Goal: Information Seeking & Learning: Learn about a topic

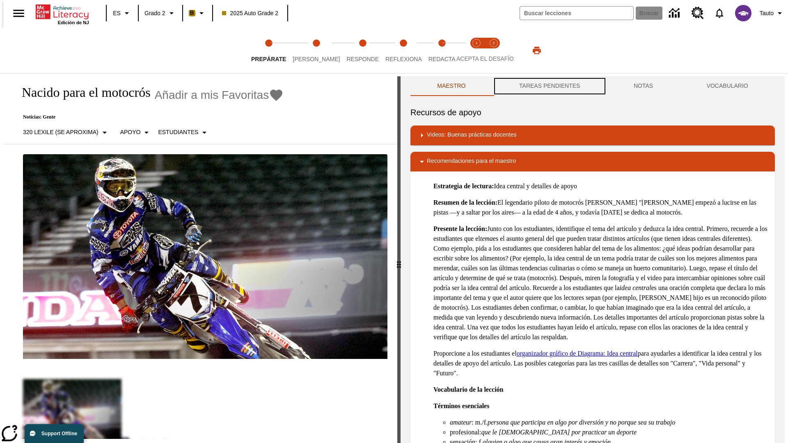
click at [549, 86] on button "TAREAS PENDIENTES" at bounding box center [549, 86] width 114 height 20
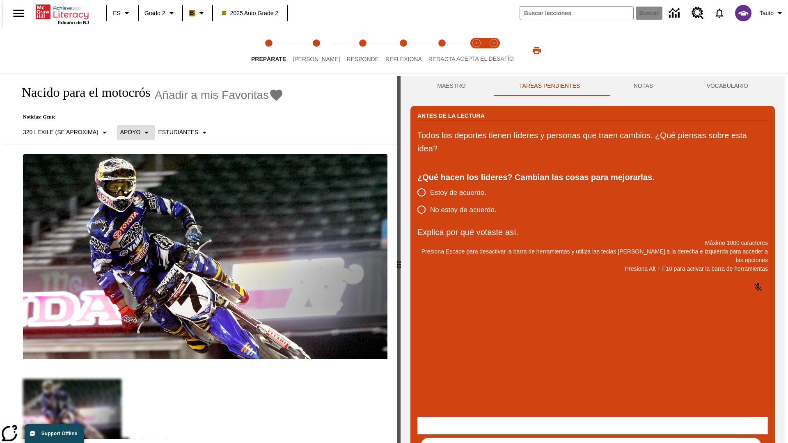
click at [131, 132] on p "Apoyo" at bounding box center [130, 132] width 21 height 9
click at [144, 180] on p "Apoyo" at bounding box center [144, 180] width 48 height 9
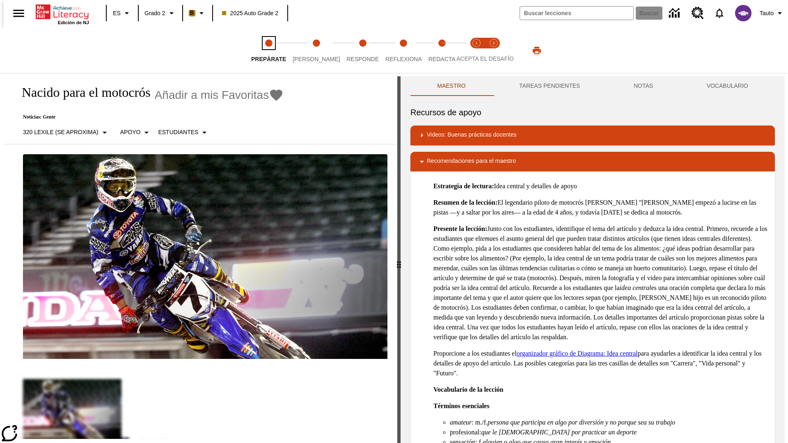
click at [268, 50] on span "Prepárate" at bounding box center [268, 55] width 35 height 15
click at [549, 86] on button "TAREAS PENDIENTES" at bounding box center [549, 86] width 114 height 20
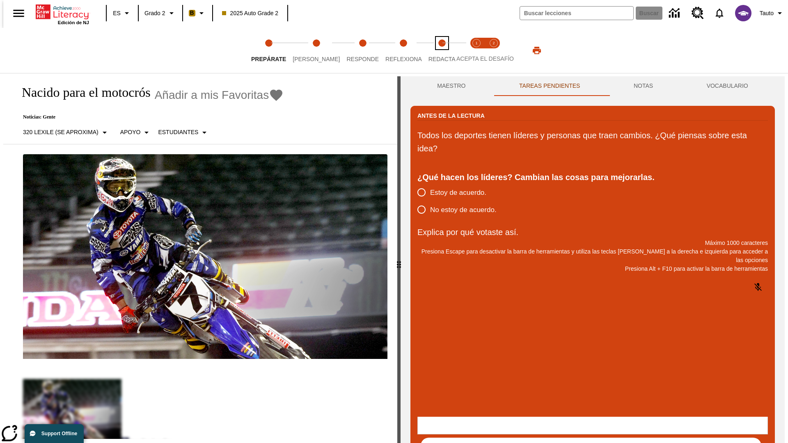
click at [433, 50] on span "Redacta" at bounding box center [441, 55] width 27 height 15
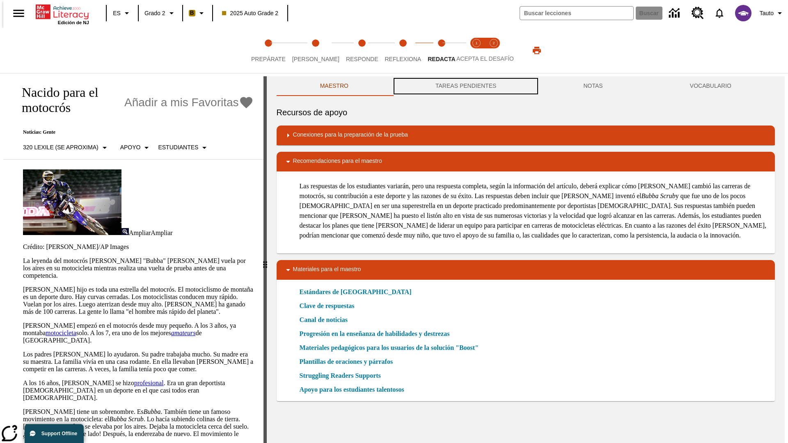
scroll to position [0, 0]
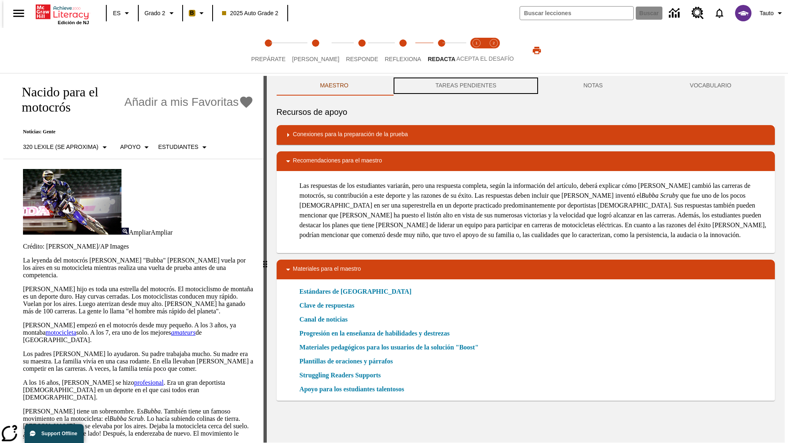
click at [465, 86] on button "TAREAS PENDIENTES" at bounding box center [466, 86] width 148 height 20
